Goal: Information Seeking & Learning: Compare options

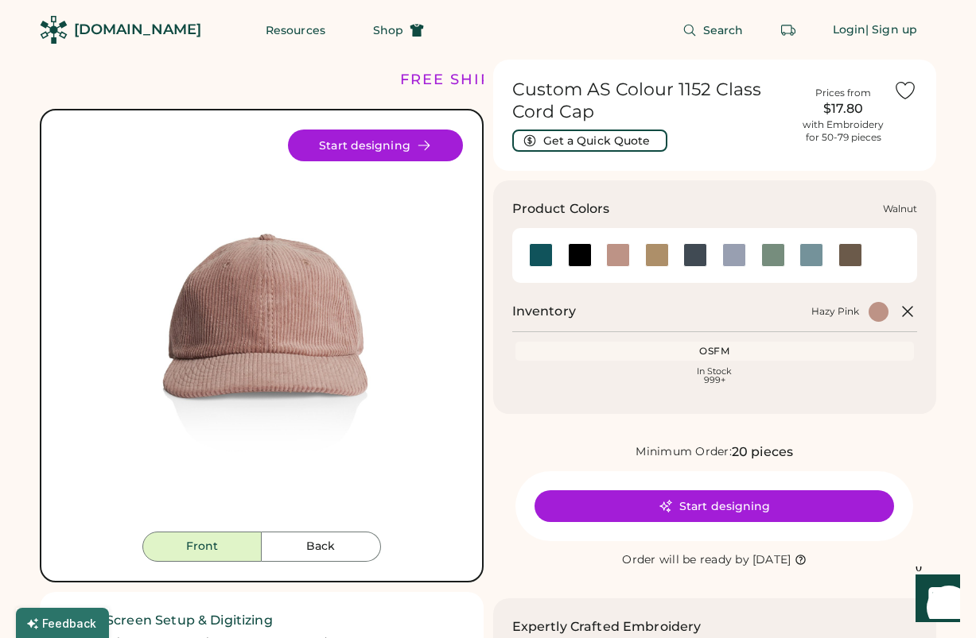
click at [843, 254] on div at bounding box center [850, 255] width 24 height 24
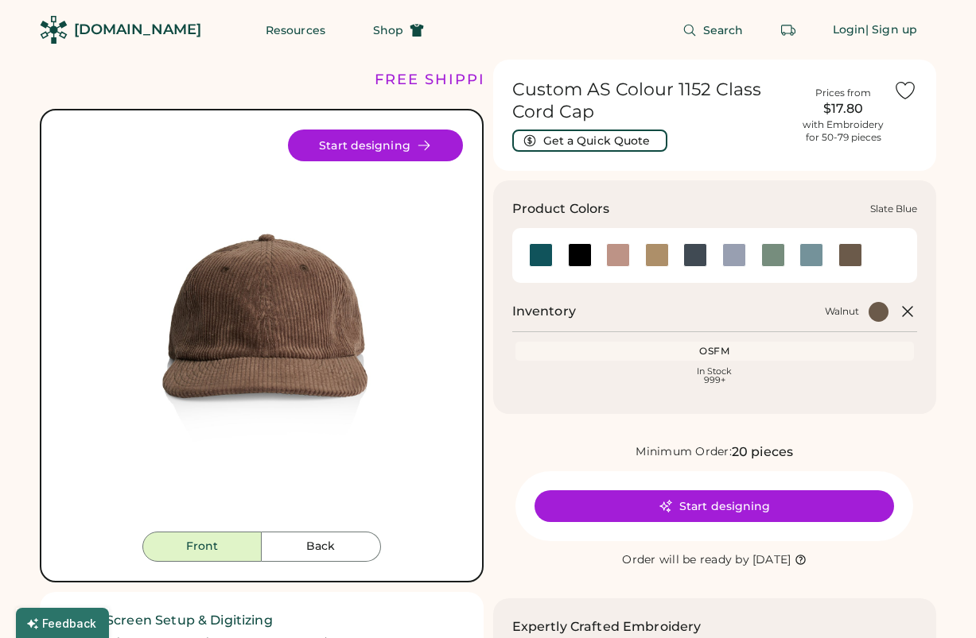
click at [817, 259] on div at bounding box center [811, 255] width 24 height 24
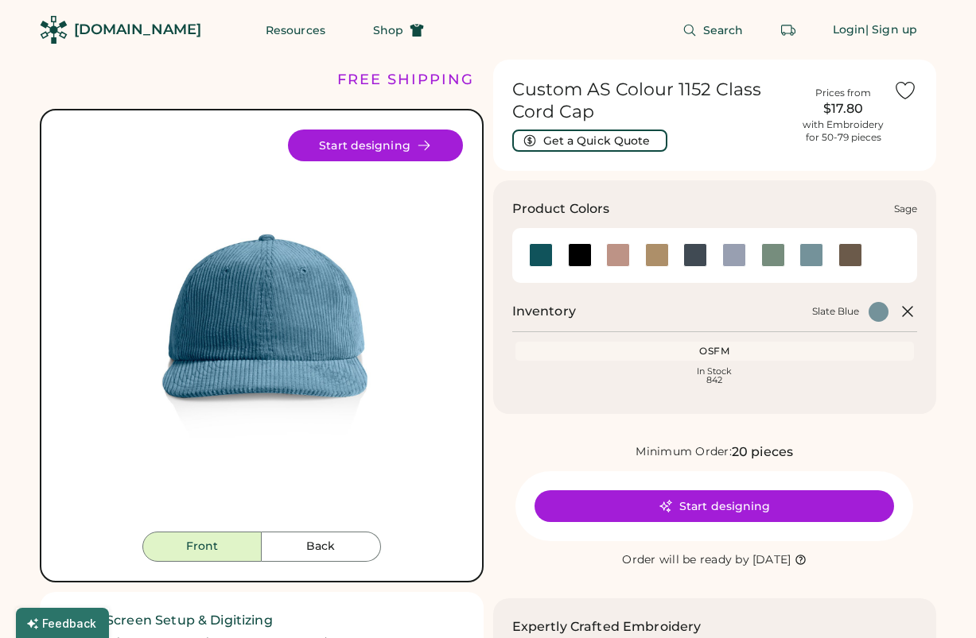
click at [774, 260] on div at bounding box center [773, 255] width 24 height 24
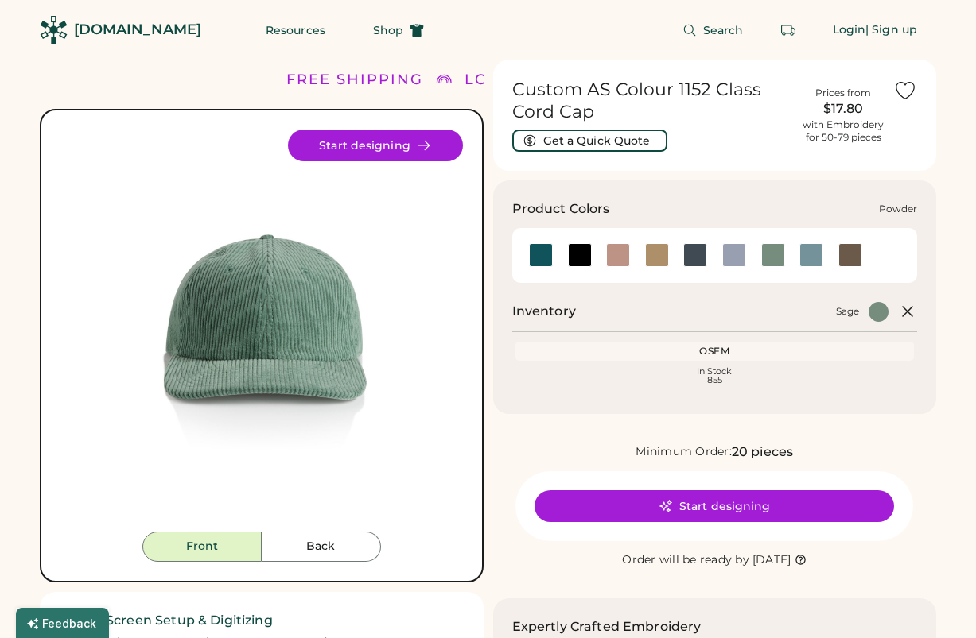
click at [726, 258] on div at bounding box center [734, 255] width 24 height 24
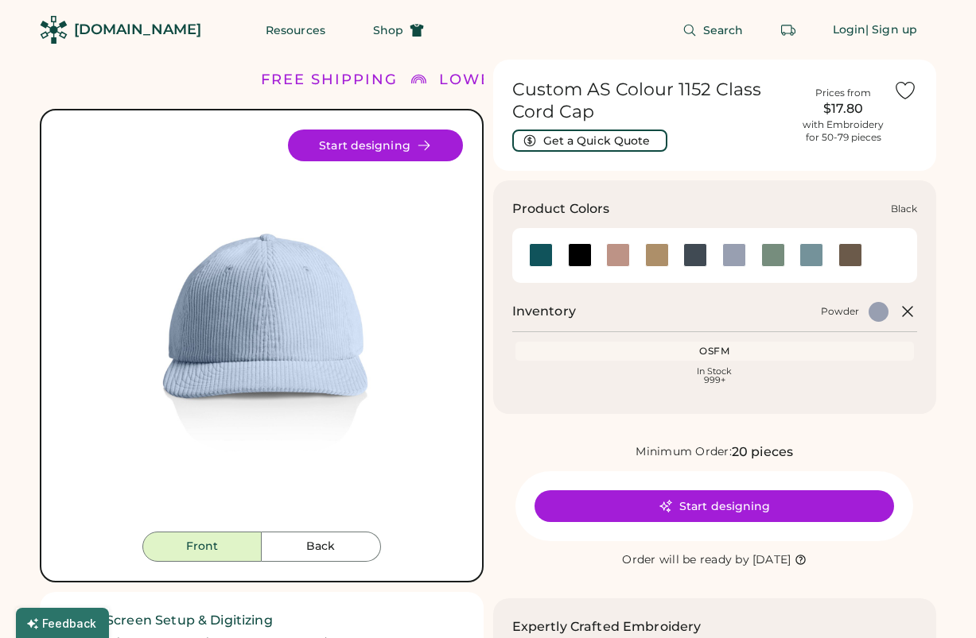
click at [582, 259] on div at bounding box center [580, 255] width 24 height 24
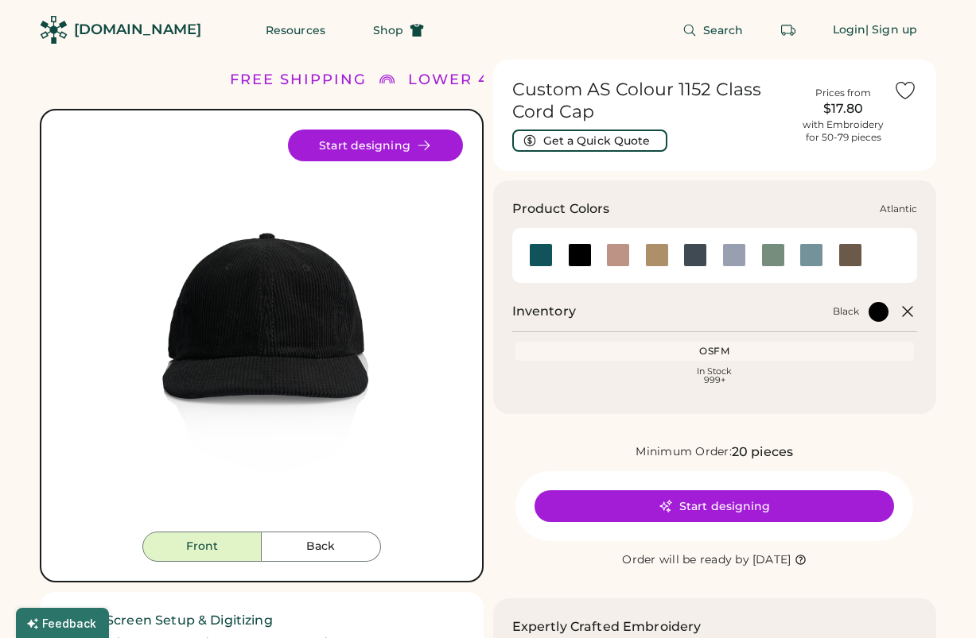
click at [538, 256] on div at bounding box center [541, 255] width 24 height 24
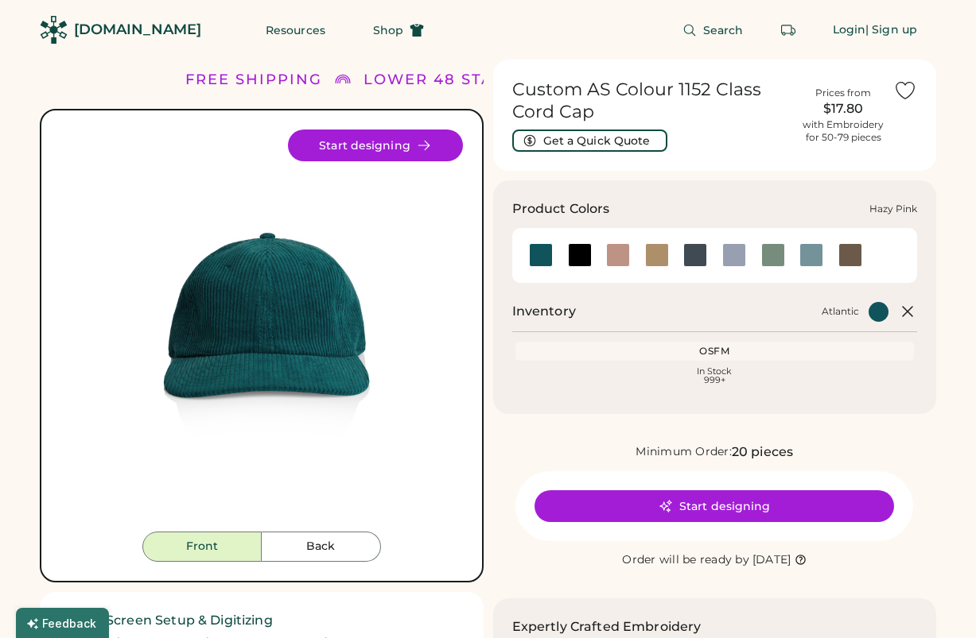
click at [627, 260] on div at bounding box center [618, 255] width 24 height 24
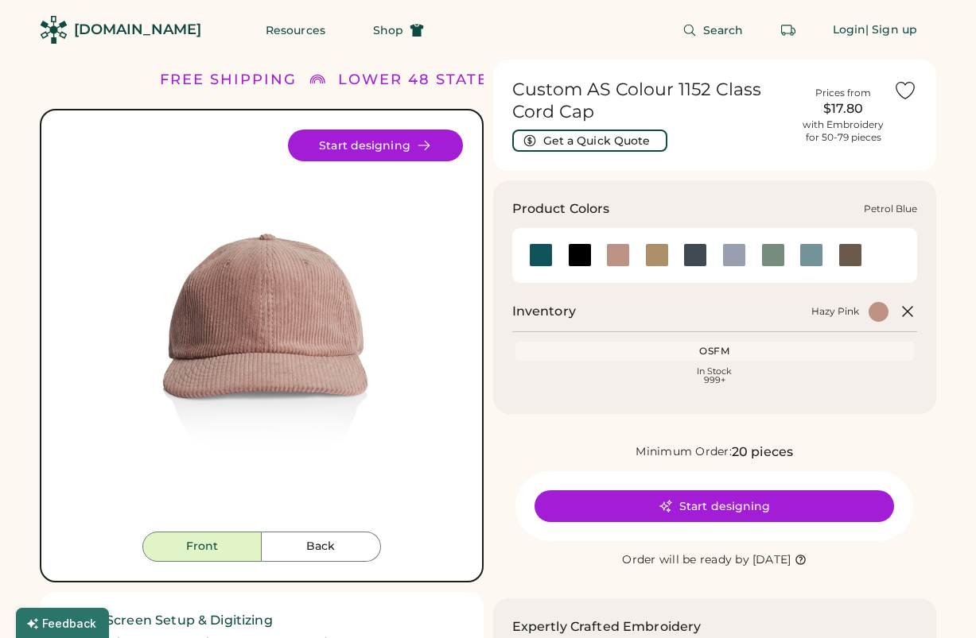
click at [676, 259] on div at bounding box center [695, 255] width 39 height 24
click at [692, 258] on div at bounding box center [695, 255] width 24 height 24
